Goal: Check status: Check status

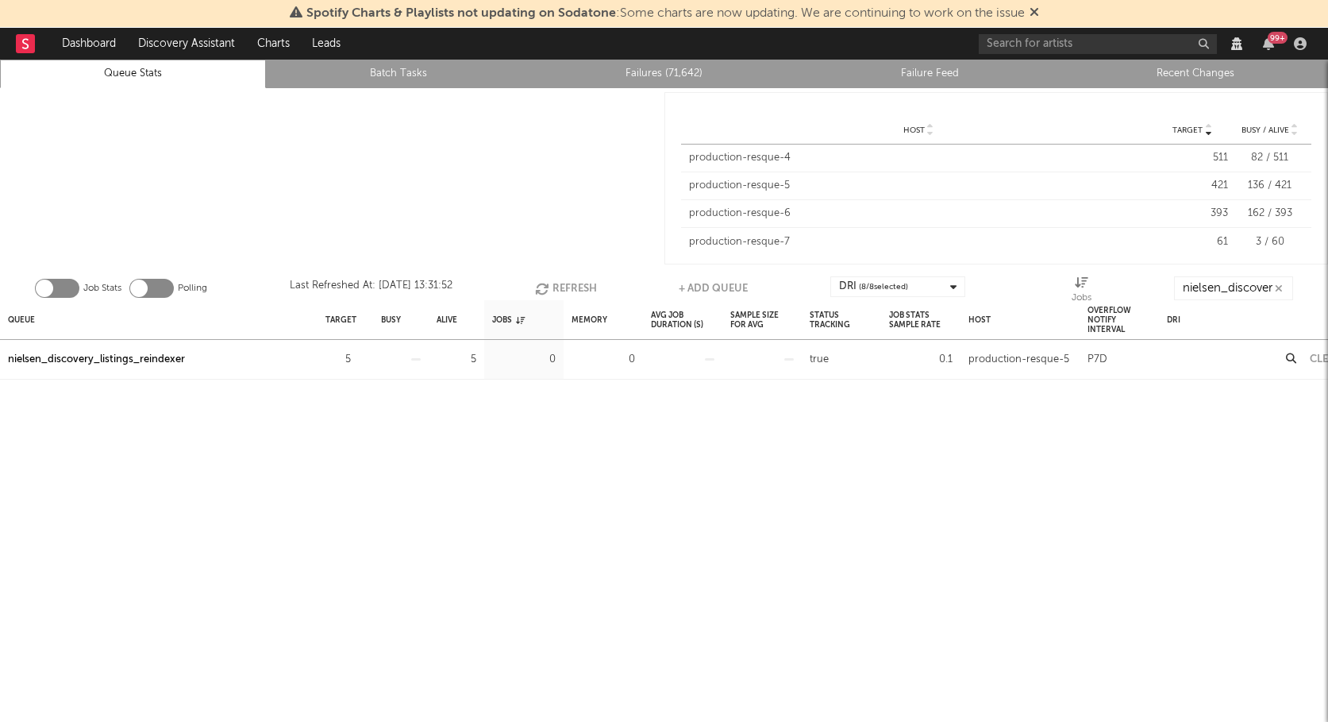
scroll to position [28, 0]
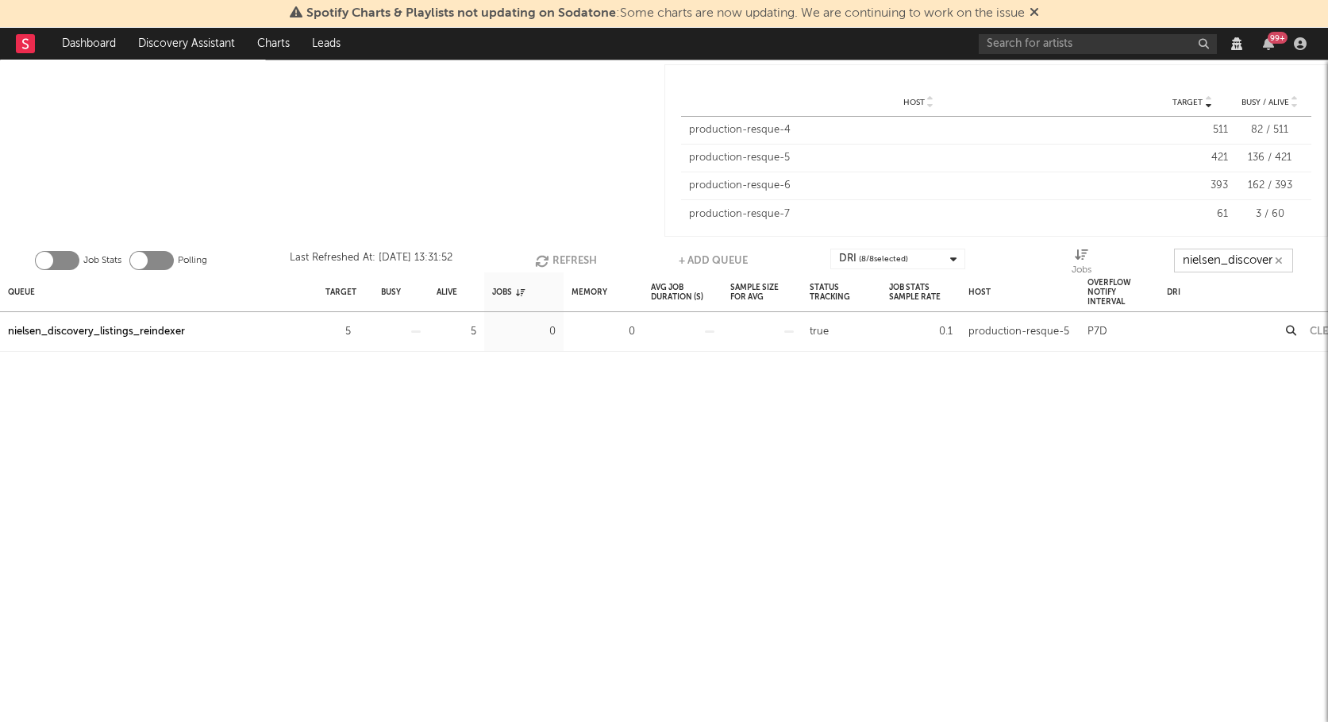
click at [1222, 248] on input "nielsen_discovery_listings_reindexer" at bounding box center [1233, 260] width 119 height 24
click at [1221, 250] on input "nielsen_discovery_listings_reindexer" at bounding box center [1233, 260] width 119 height 24
click at [1220, 250] on input "nielsen_discovery_listings_reindexer" at bounding box center [1233, 260] width 119 height 24
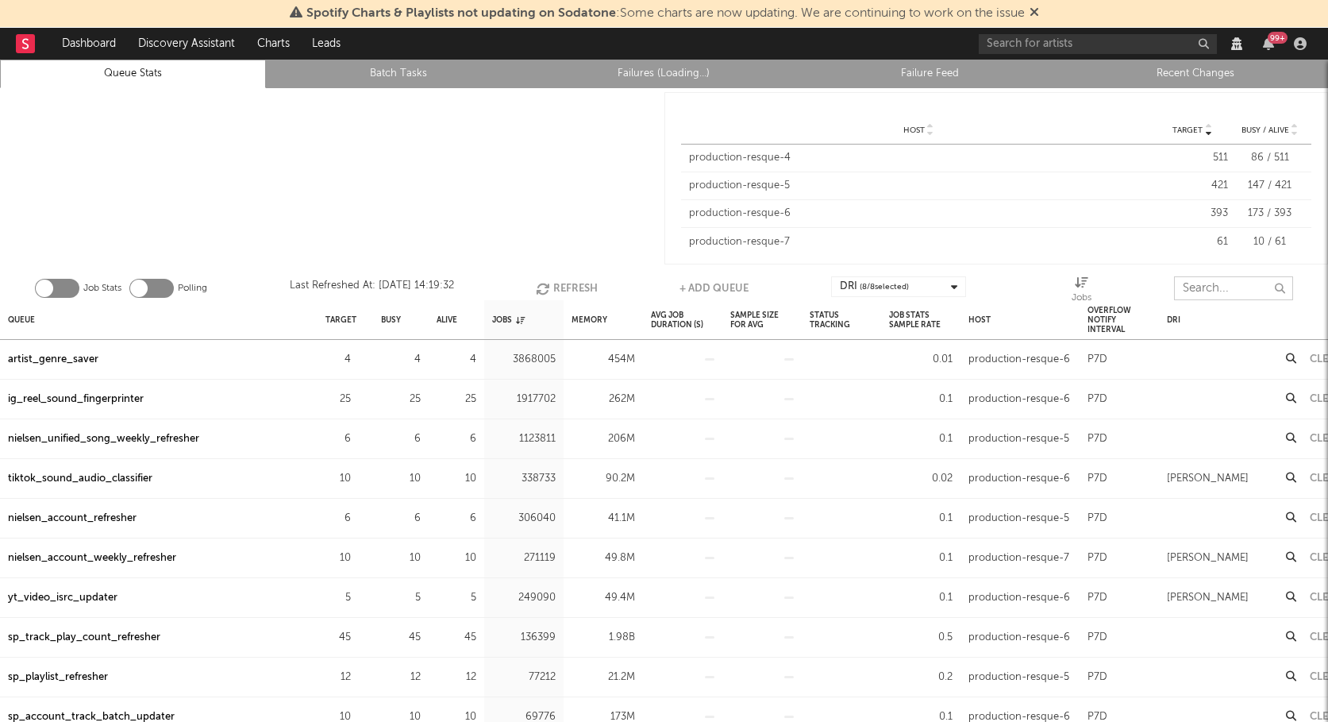
click at [1198, 290] on input "text" at bounding box center [1233, 288] width 119 height 24
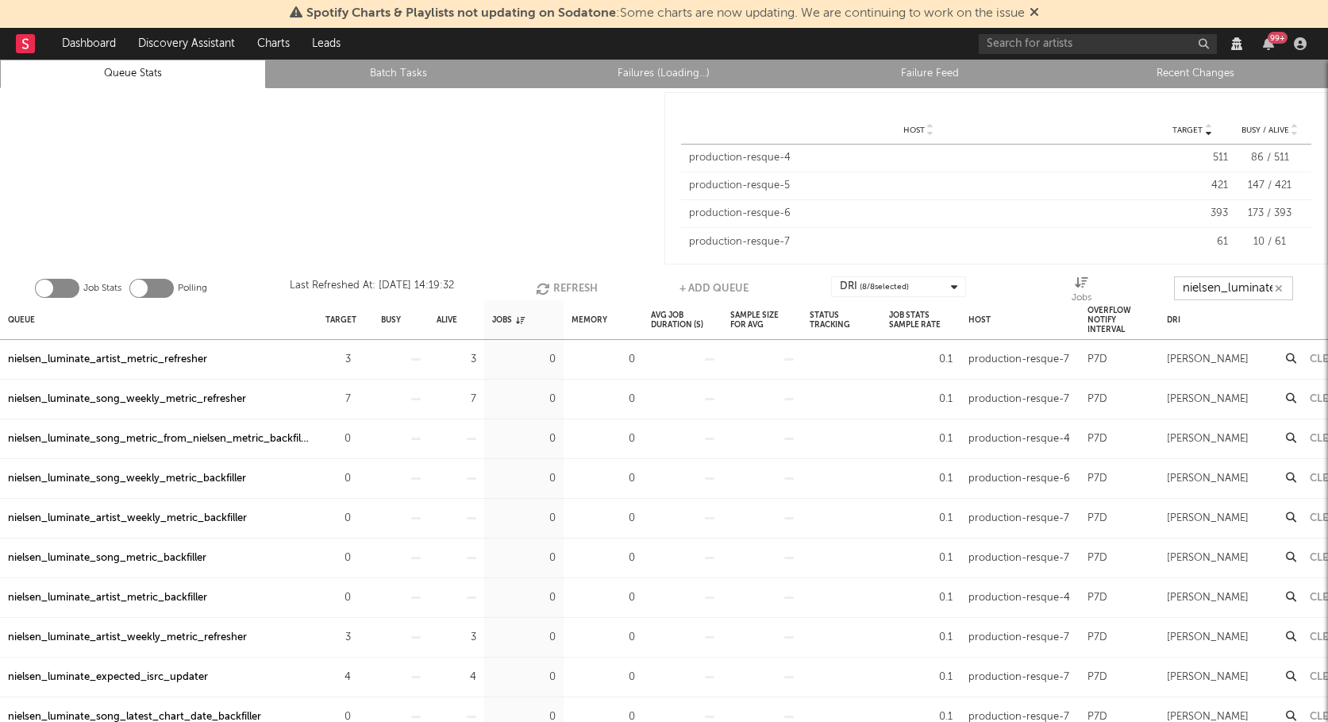
scroll to position [0, 2]
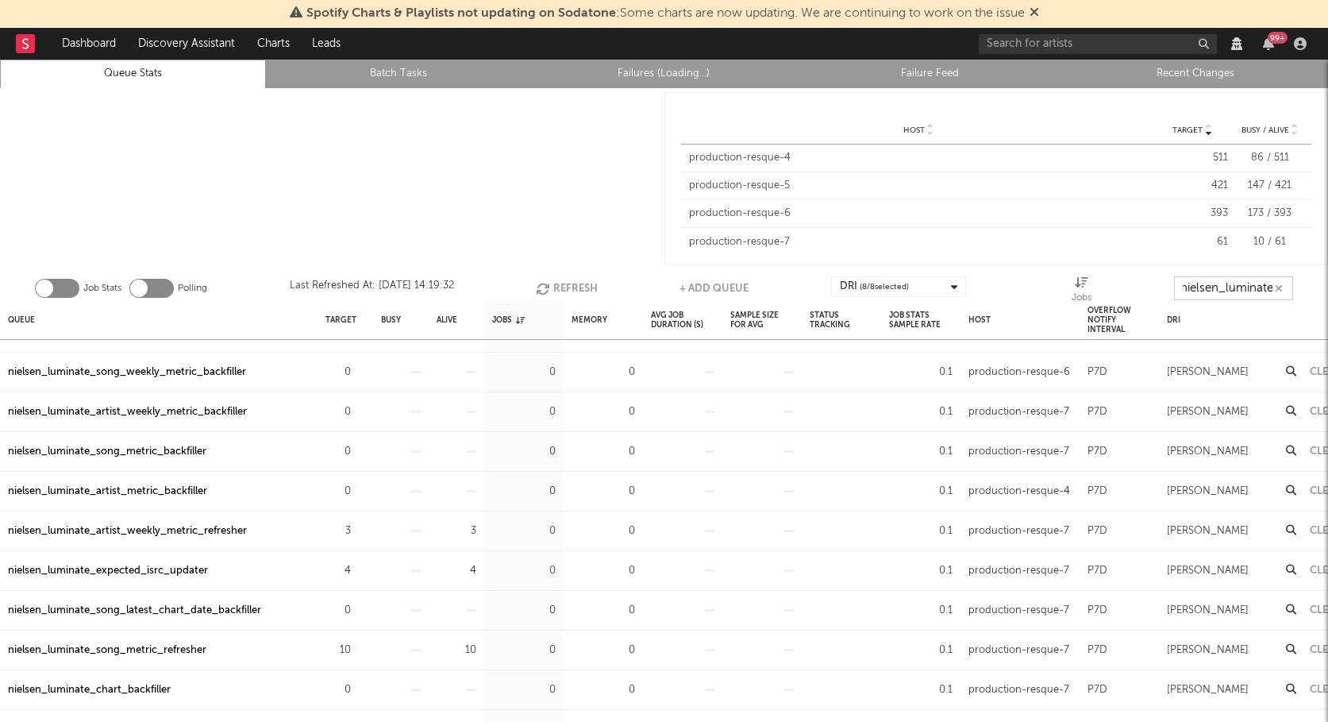
type input "nielsen_luminate"
click at [137, 569] on div "nielsen_luminate_expected_isrc_updater" at bounding box center [108, 570] width 200 height 19
